Goal: Understand process/instructions: Learn how to perform a task or action

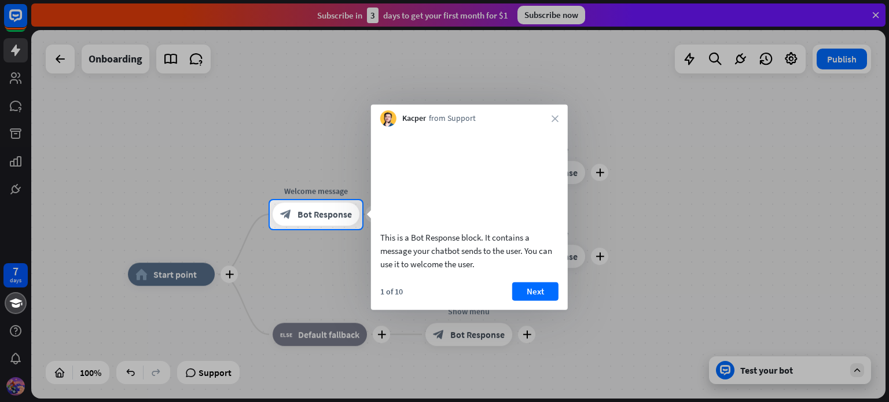
click at [877, 13] on div at bounding box center [444, 100] width 889 height 200
click at [876, 16] on div at bounding box center [444, 100] width 889 height 200
click at [876, 13] on div at bounding box center [444, 100] width 889 height 200
click at [528, 300] on button "Next" at bounding box center [535, 291] width 46 height 19
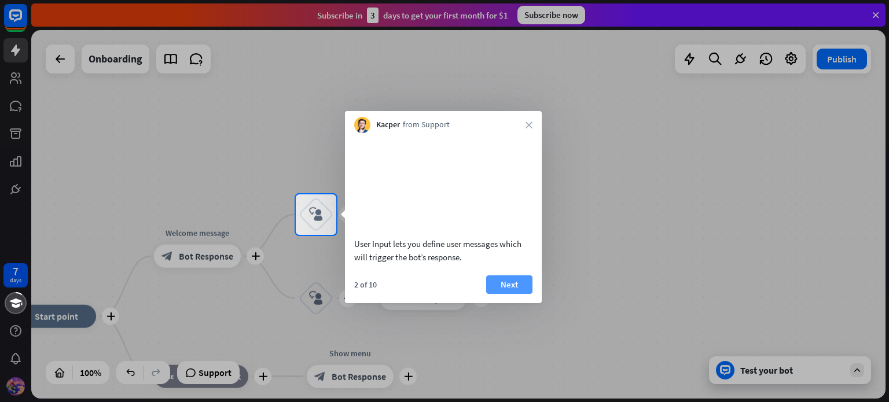
click at [518, 294] on button "Next" at bounding box center [509, 285] width 46 height 19
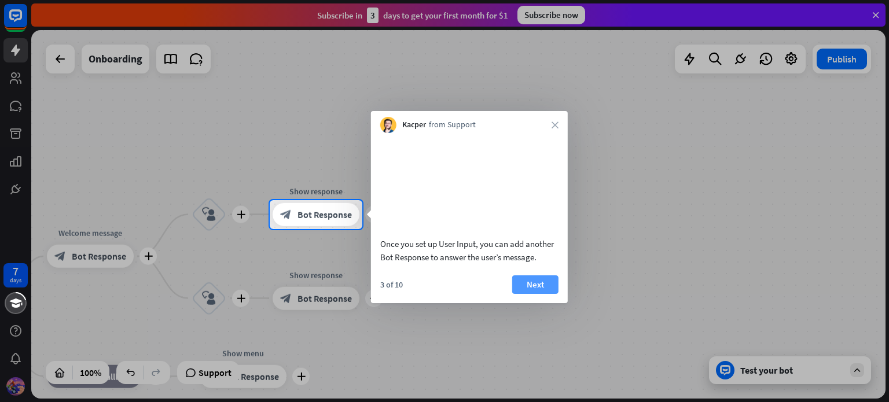
click at [535, 294] on button "Next" at bounding box center [535, 285] width 46 height 19
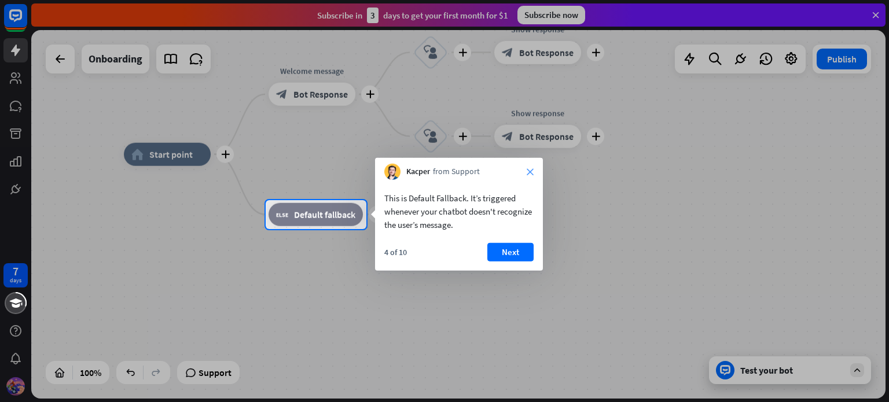
click at [529, 172] on icon "close" at bounding box center [530, 171] width 7 height 7
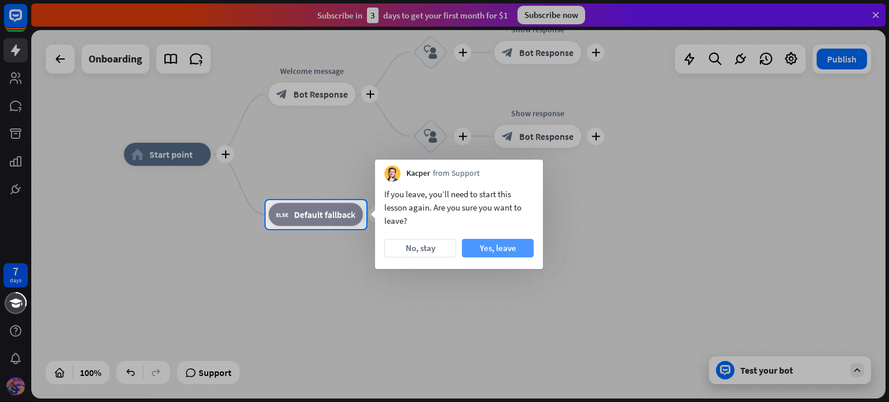
click at [475, 245] on button "Yes, leave" at bounding box center [498, 248] width 72 height 19
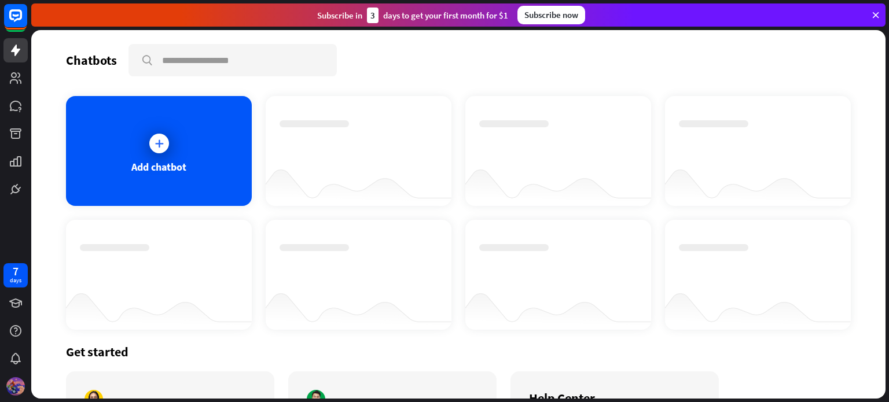
click at [876, 12] on icon at bounding box center [876, 15] width 10 height 10
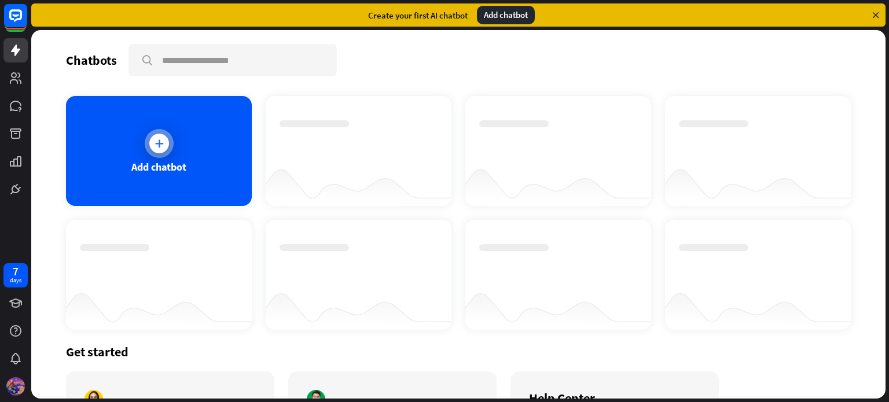
click at [163, 141] on icon at bounding box center [159, 144] width 12 height 12
